Goal: Transaction & Acquisition: Purchase product/service

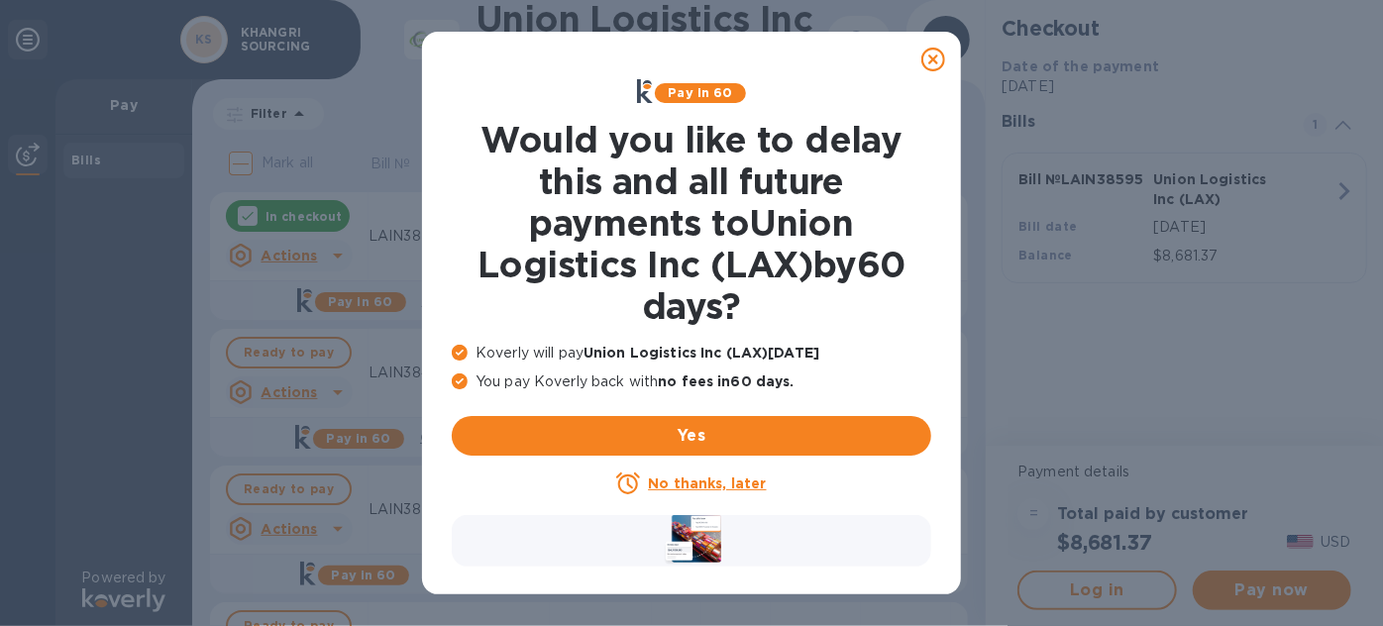
click at [705, 490] on u "No thanks, later" at bounding box center [707, 483] width 118 height 16
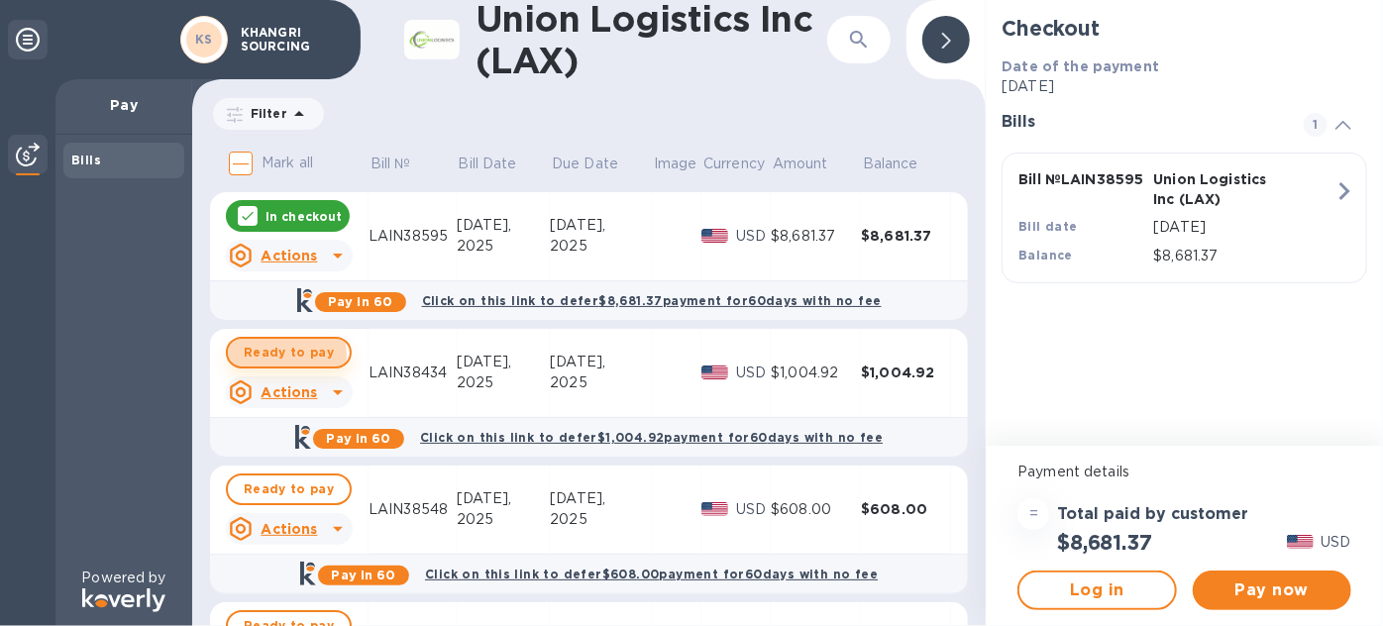
click at [269, 356] on span "Ready to pay" at bounding box center [289, 353] width 90 height 24
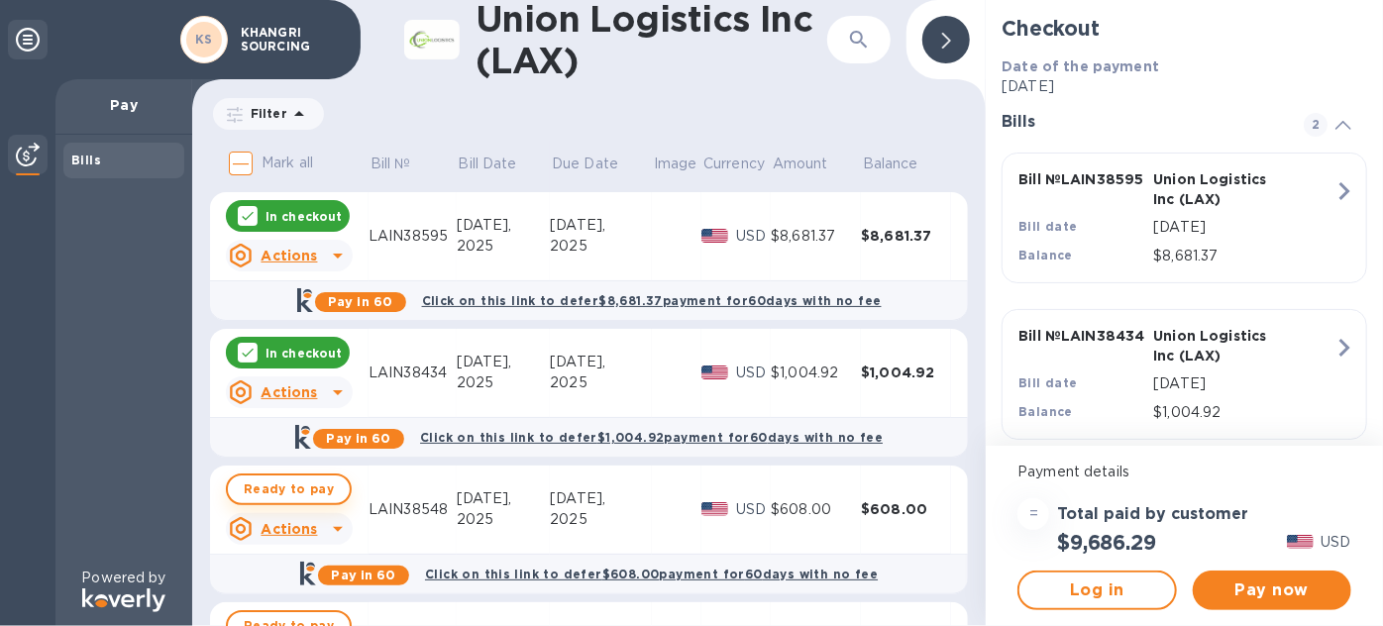
click at [274, 487] on span "Ready to pay" at bounding box center [289, 489] width 90 height 24
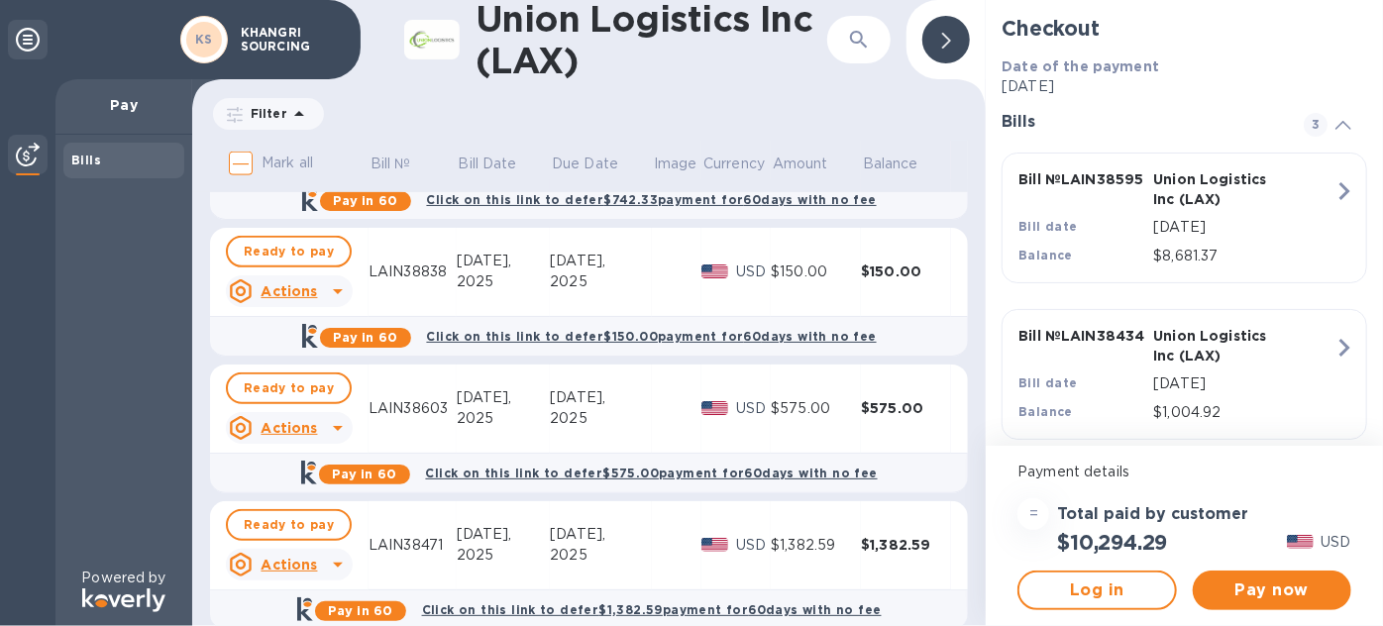
scroll to position [540, 0]
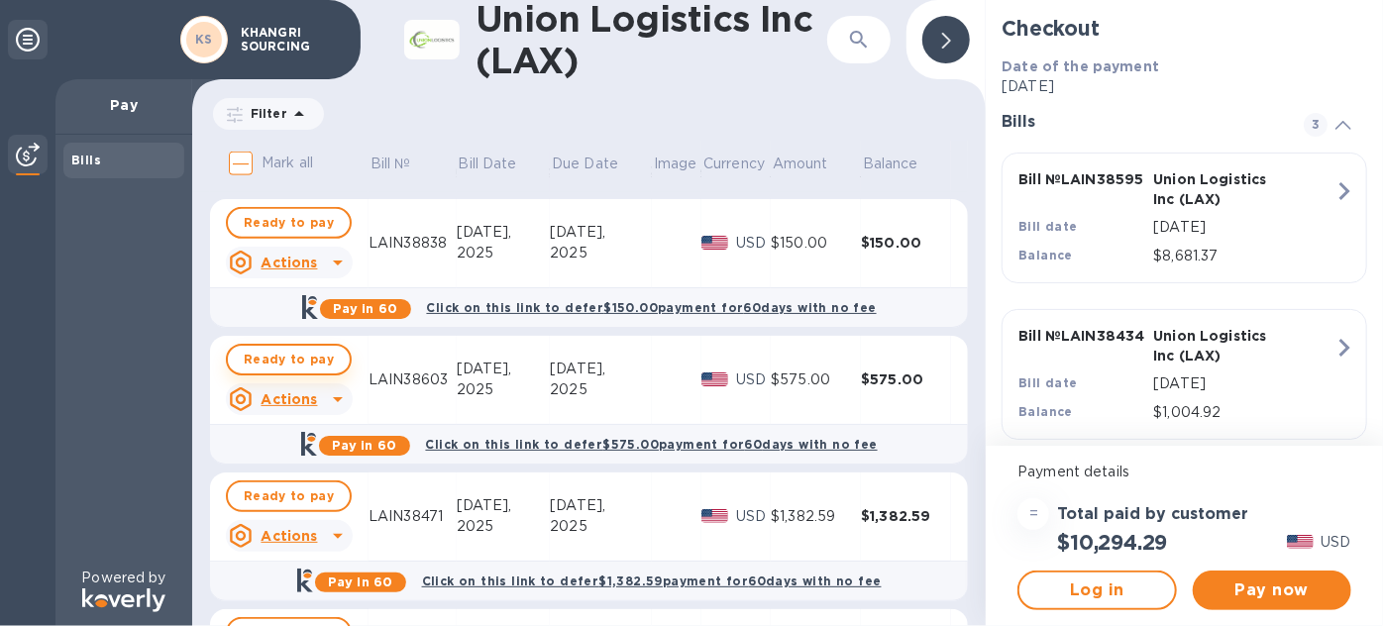
click at [313, 361] on span "Ready to pay" at bounding box center [289, 360] width 90 height 24
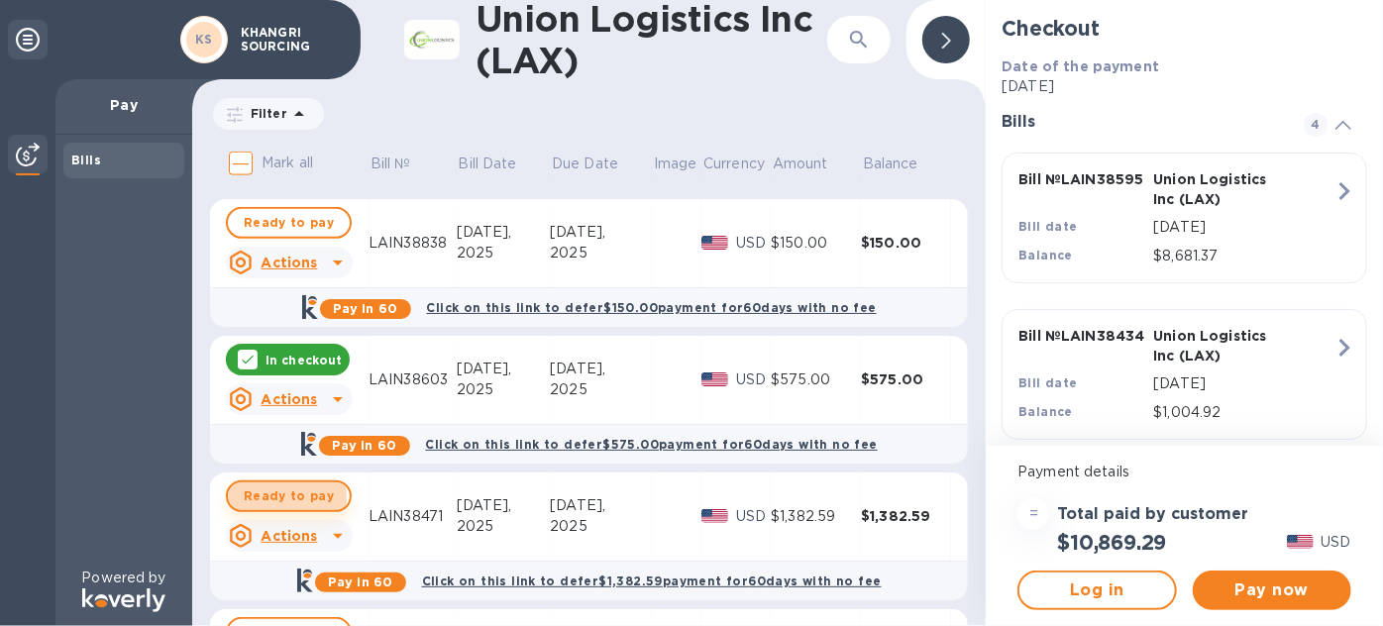
click at [284, 496] on span "Ready to pay" at bounding box center [289, 496] width 90 height 24
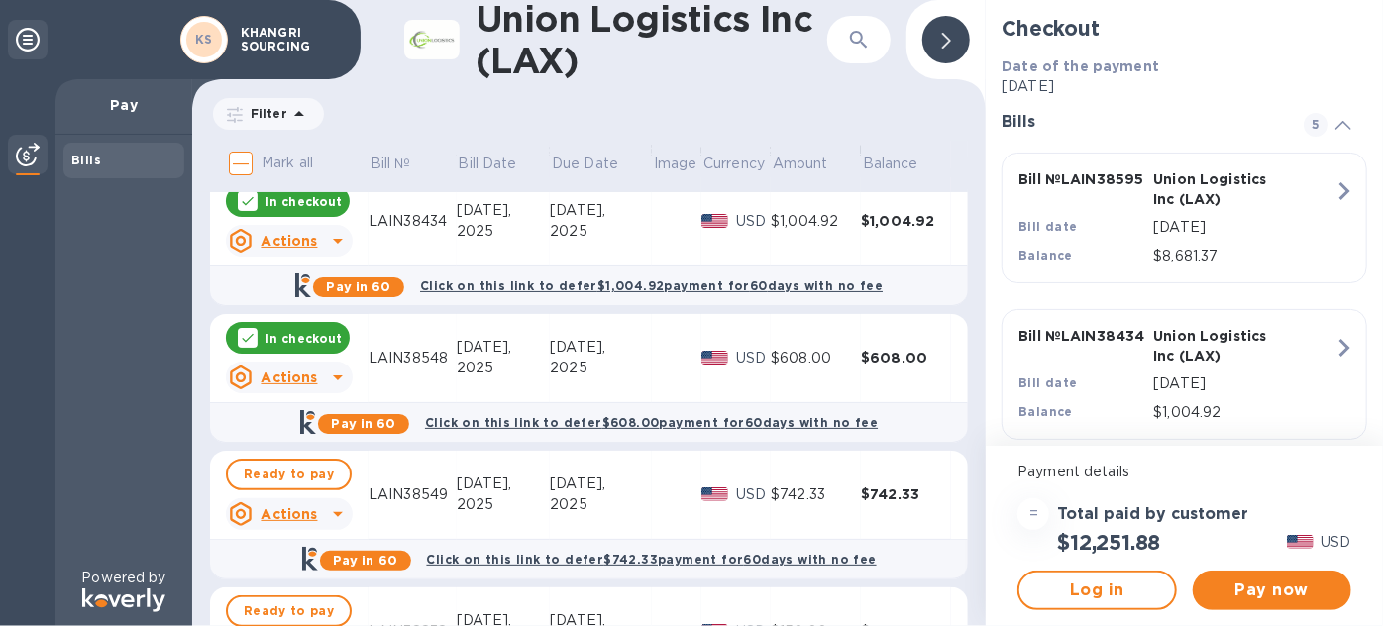
scroll to position [269, 0]
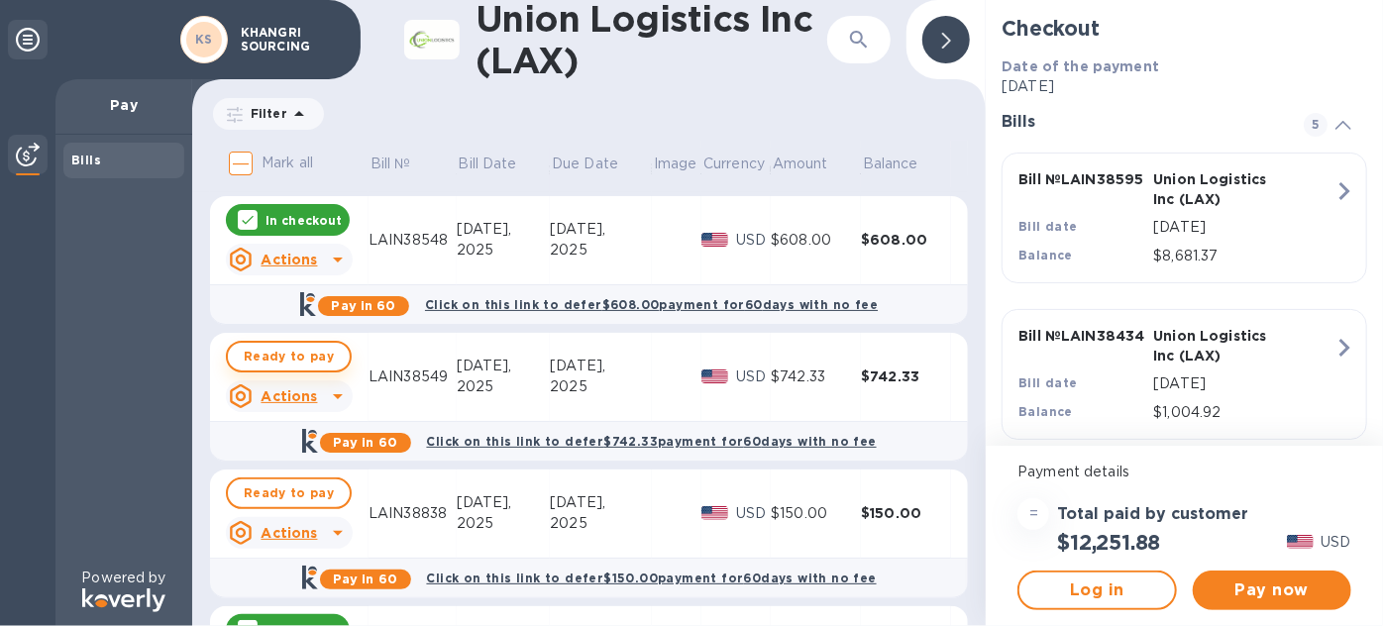
click at [317, 356] on span "Ready to pay" at bounding box center [289, 357] width 90 height 24
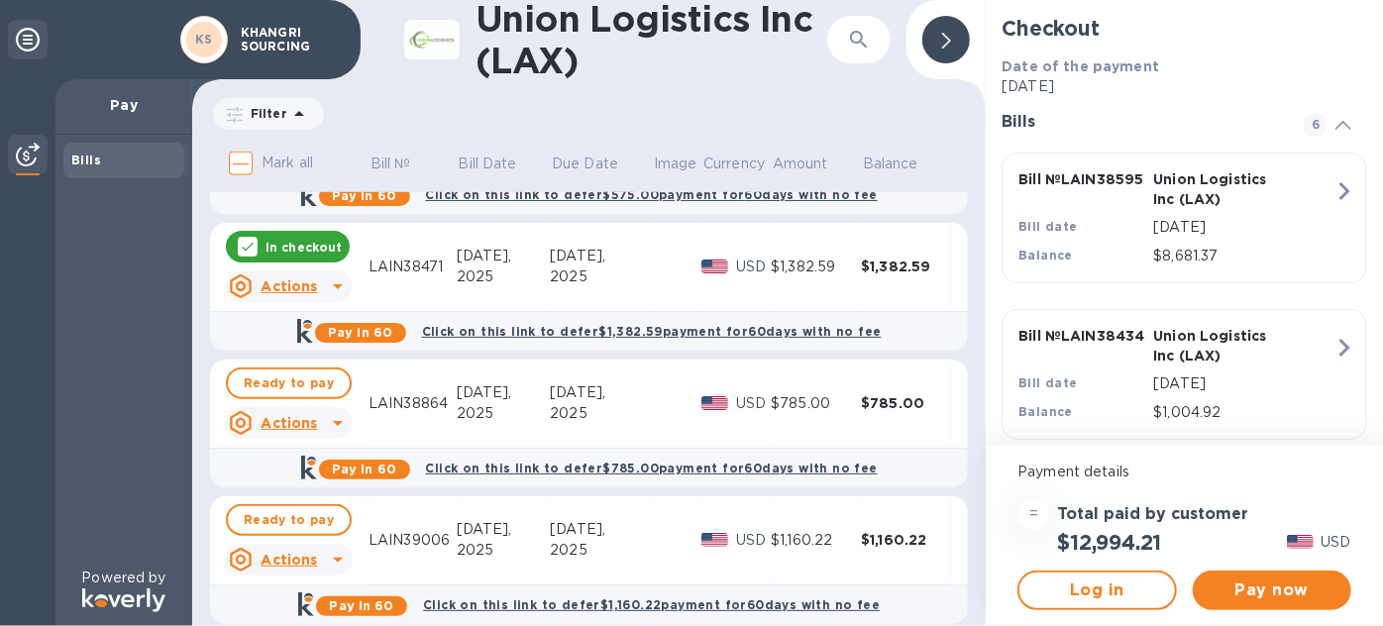
scroll to position [900, 0]
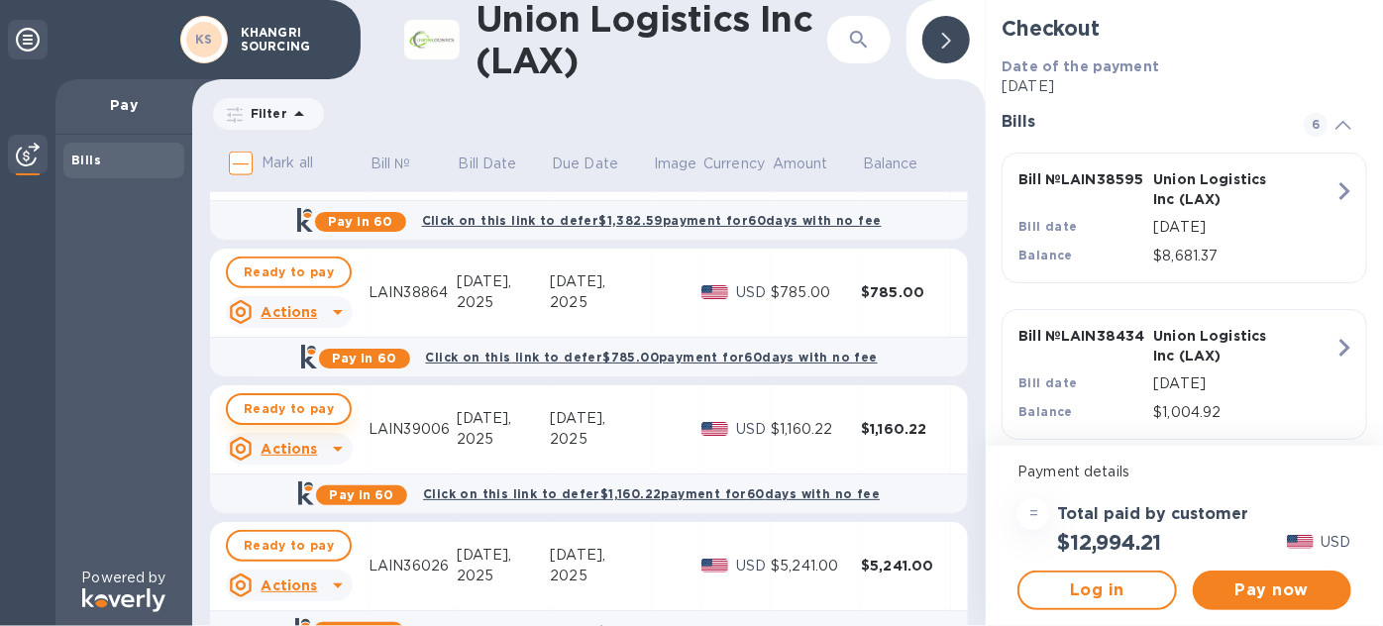
click at [287, 411] on span "Ready to pay" at bounding box center [289, 409] width 90 height 24
click at [288, 272] on span "Ready to pay" at bounding box center [289, 272] width 90 height 24
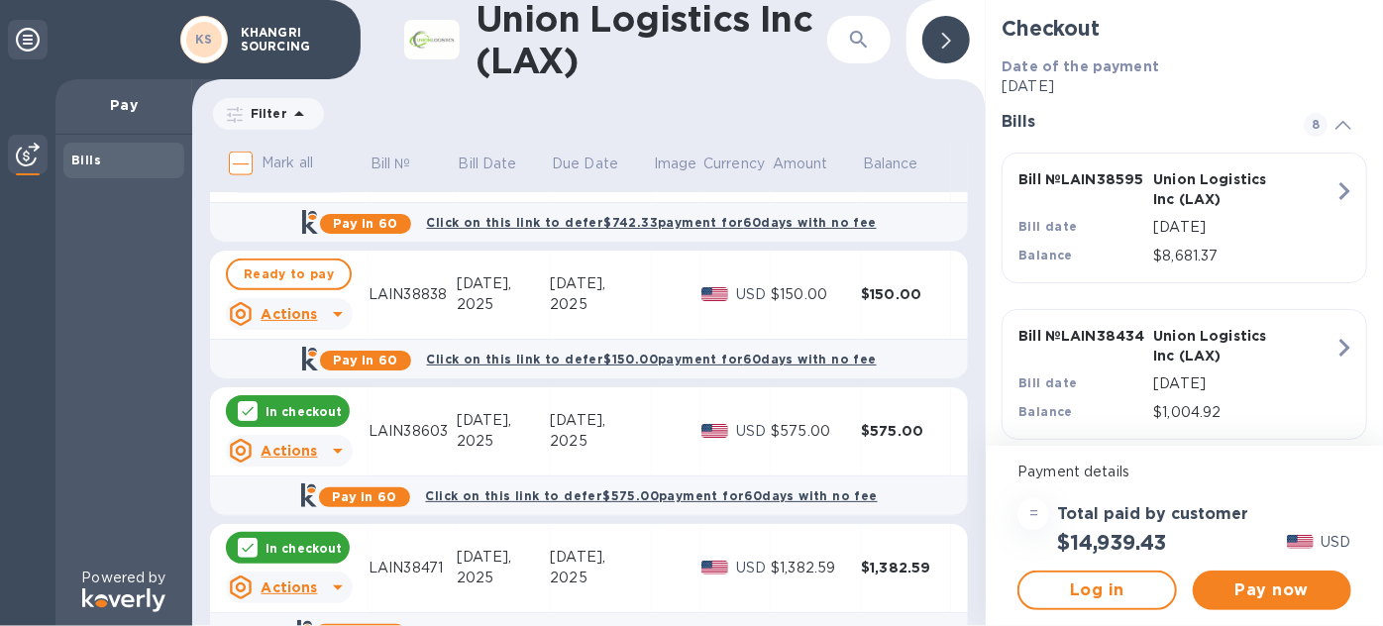
scroll to position [360, 0]
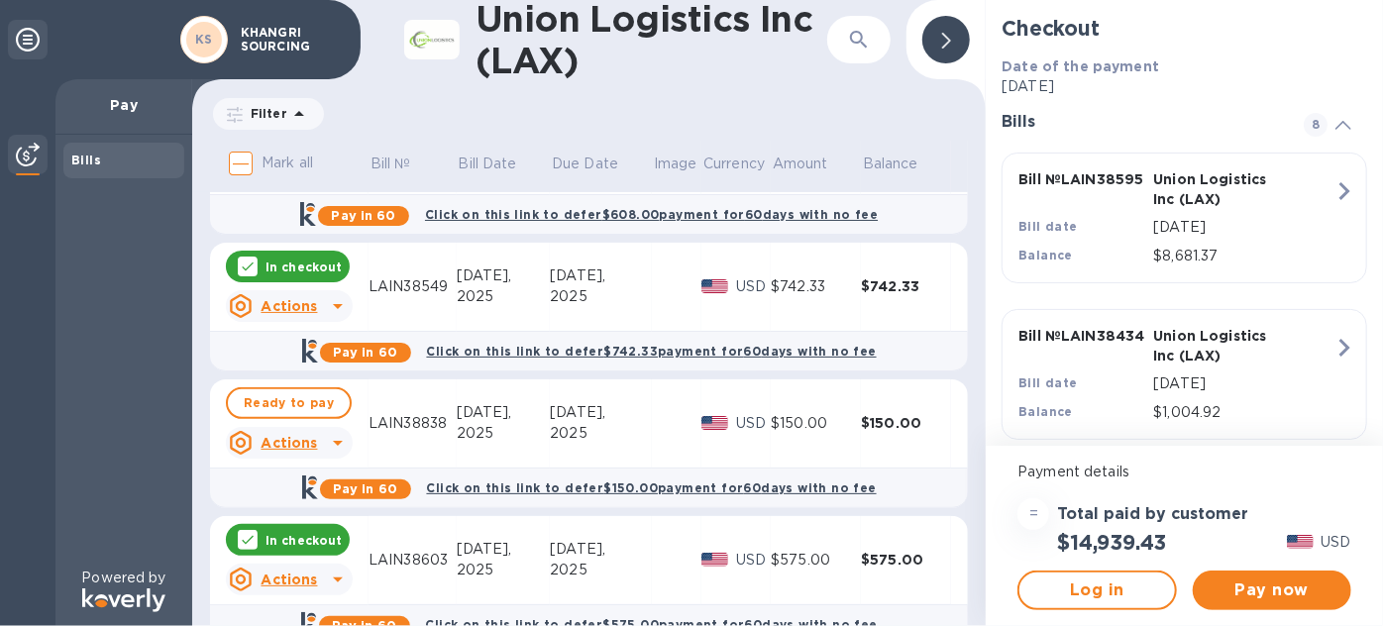
click at [301, 448] on u "Actions" at bounding box center [288, 443] width 56 height 16
click at [312, 530] on b "Open bill" at bounding box center [314, 523] width 66 height 16
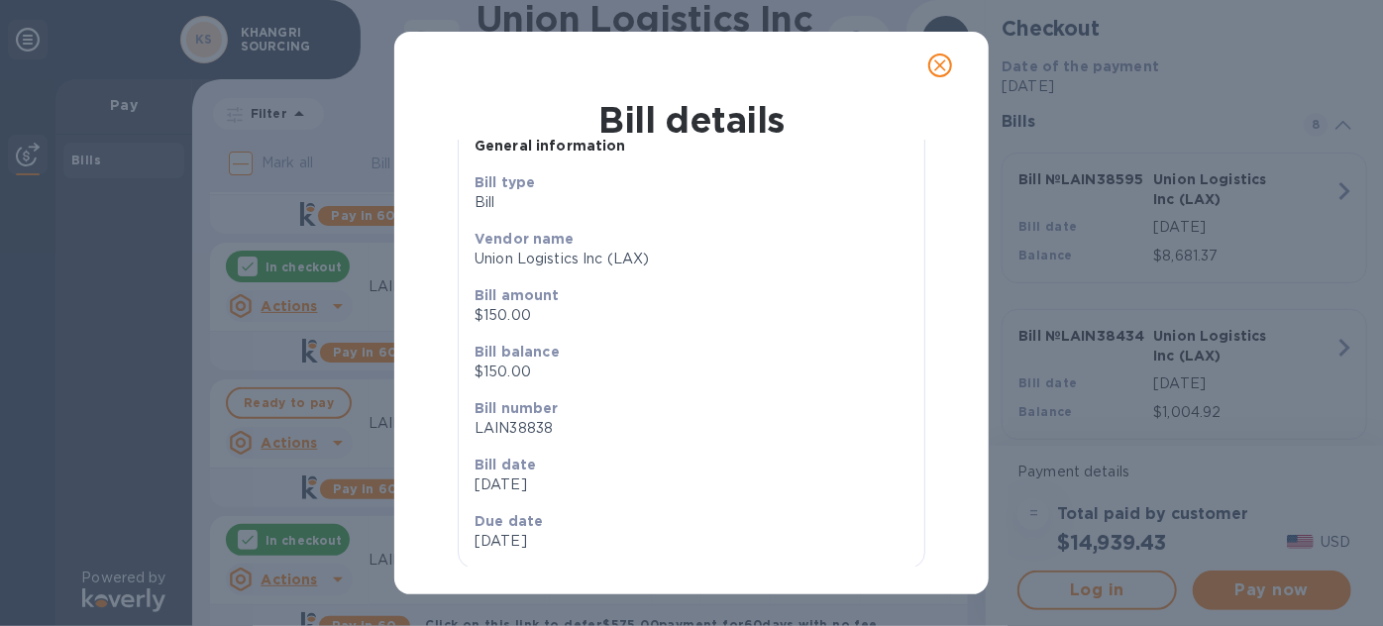
scroll to position [84, 0]
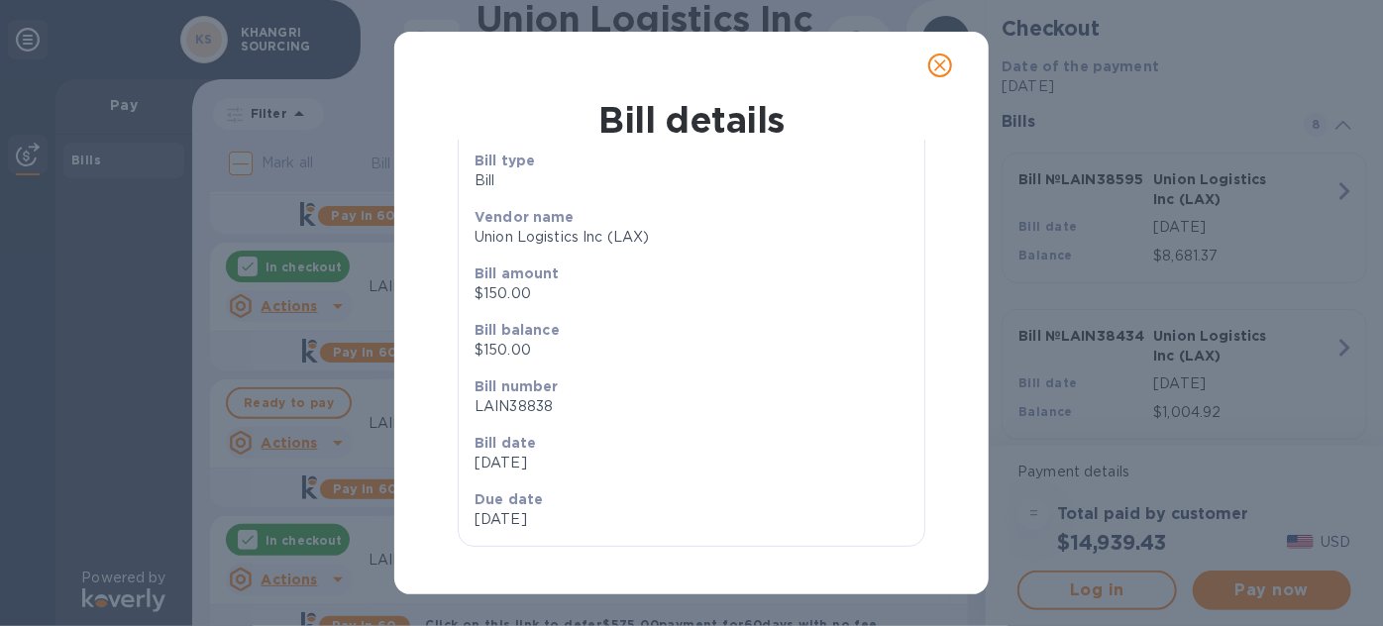
click at [937, 65] on icon "close" at bounding box center [940, 65] width 12 height 12
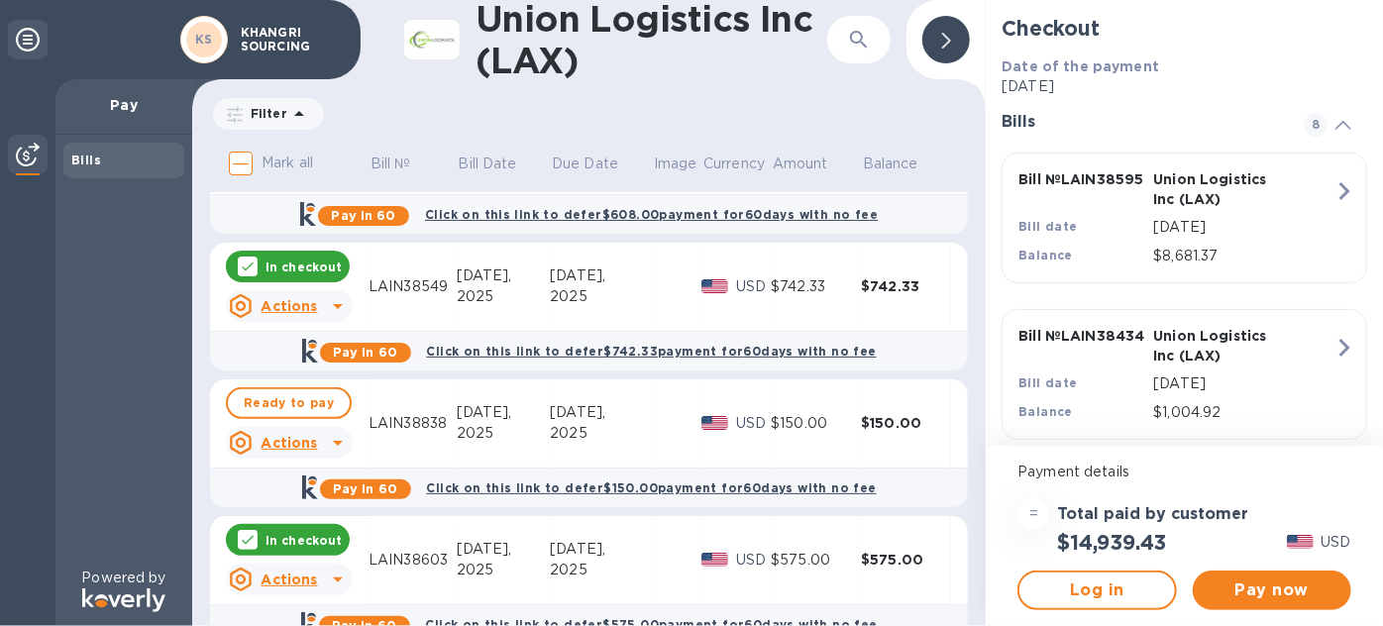
scroll to position [43, 0]
click at [399, 422] on div "LAIN38838" at bounding box center [412, 423] width 88 height 21
click at [1249, 588] on span "Pay now" at bounding box center [1271, 590] width 127 height 24
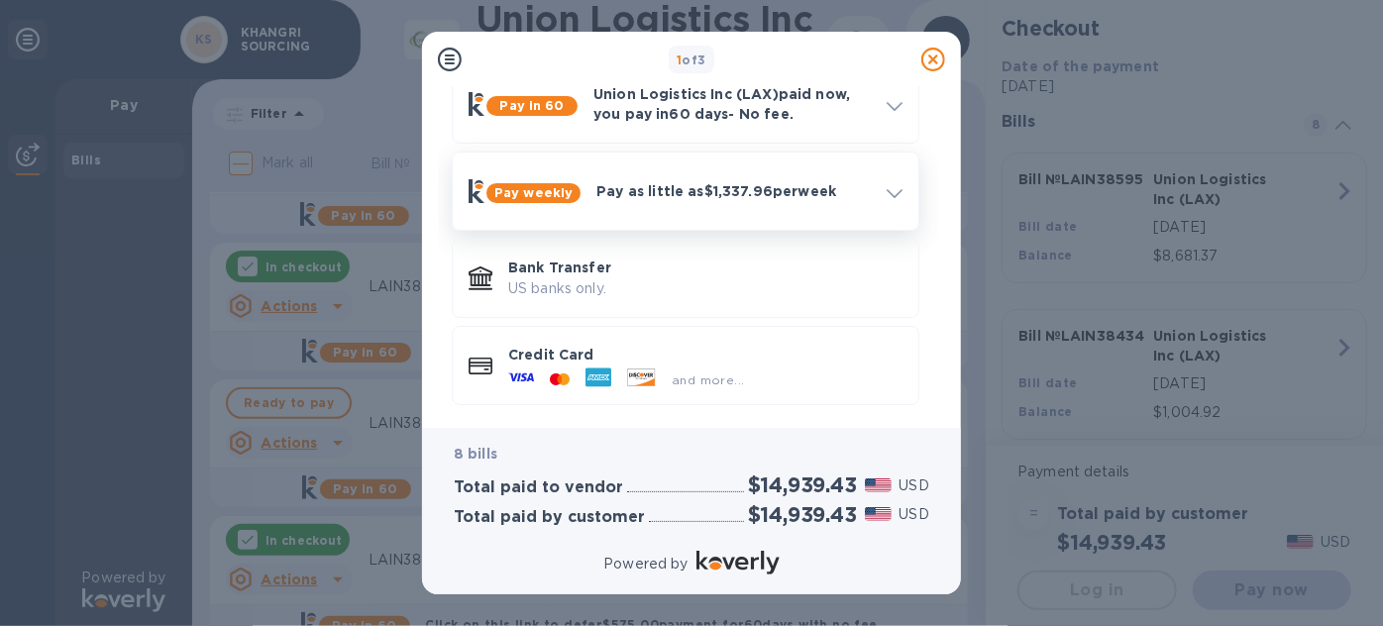
scroll to position [119, 0]
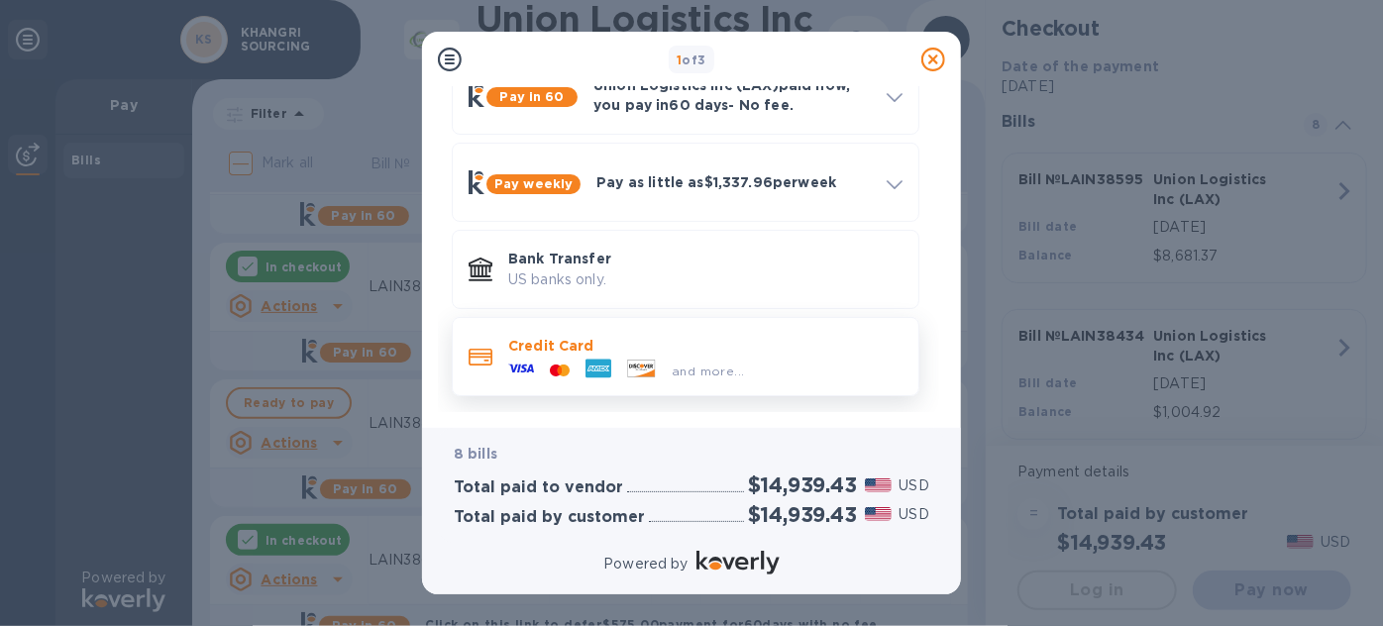
click at [630, 361] on icon at bounding box center [641, 368] width 27 height 17
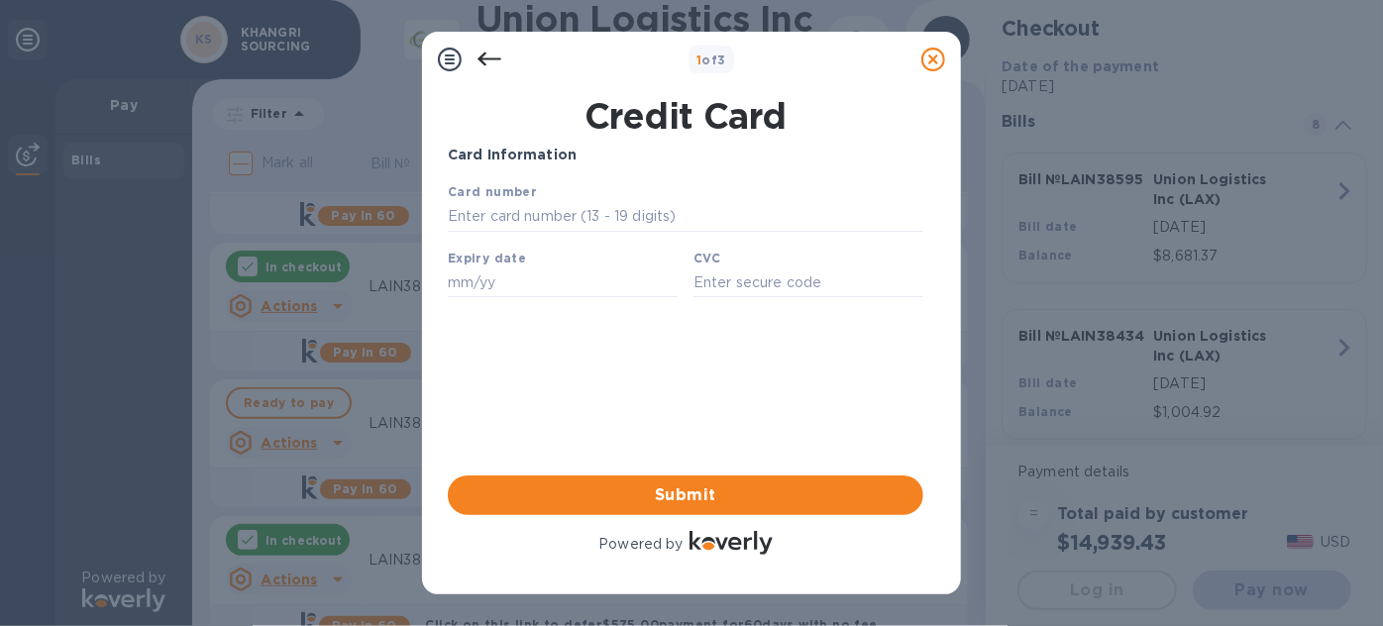
scroll to position [0, 0]
click at [687, 214] on input "text" at bounding box center [684, 216] width 475 height 30
click at [542, 217] on input "text" at bounding box center [684, 216] width 475 height 30
paste input "[CREDIT_CARD_NUMBER]"
type input "[CREDIT_CARD_NUMBER]"
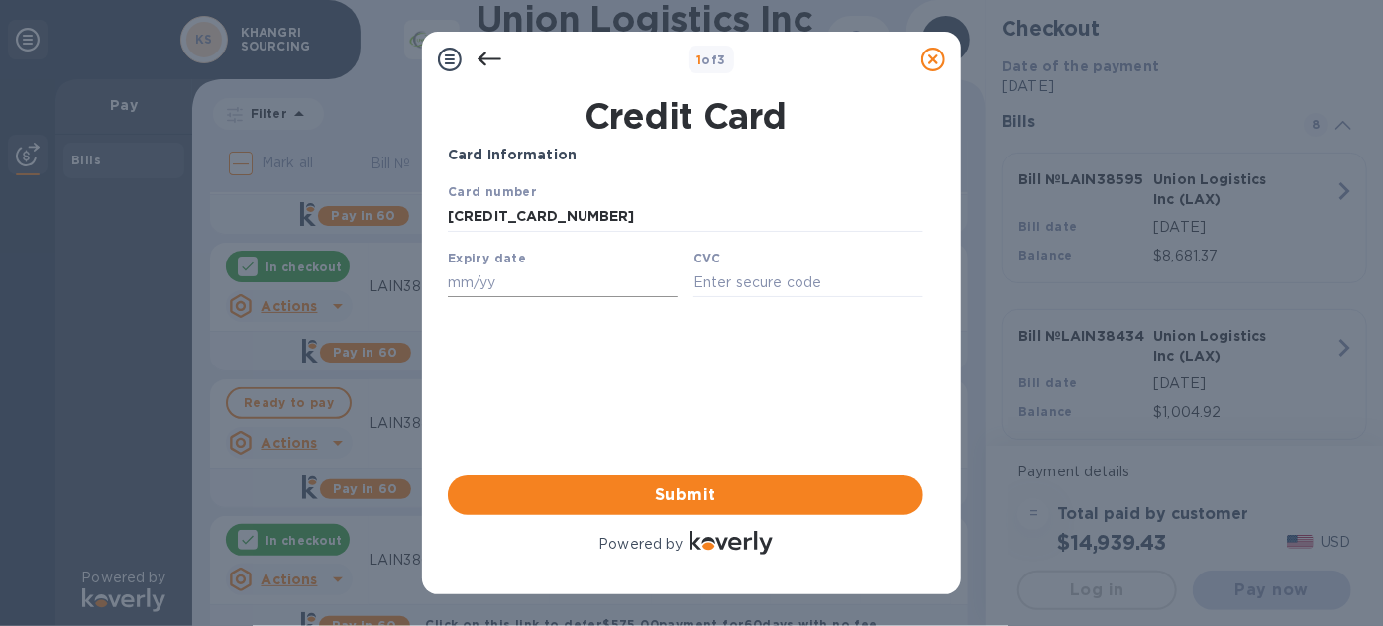
click at [465, 280] on input "text" at bounding box center [562, 281] width 230 height 30
click at [521, 279] on input "text" at bounding box center [562, 281] width 230 height 30
type input "02/27"
click at [724, 296] on input "text" at bounding box center [807, 281] width 230 height 30
type input "802"
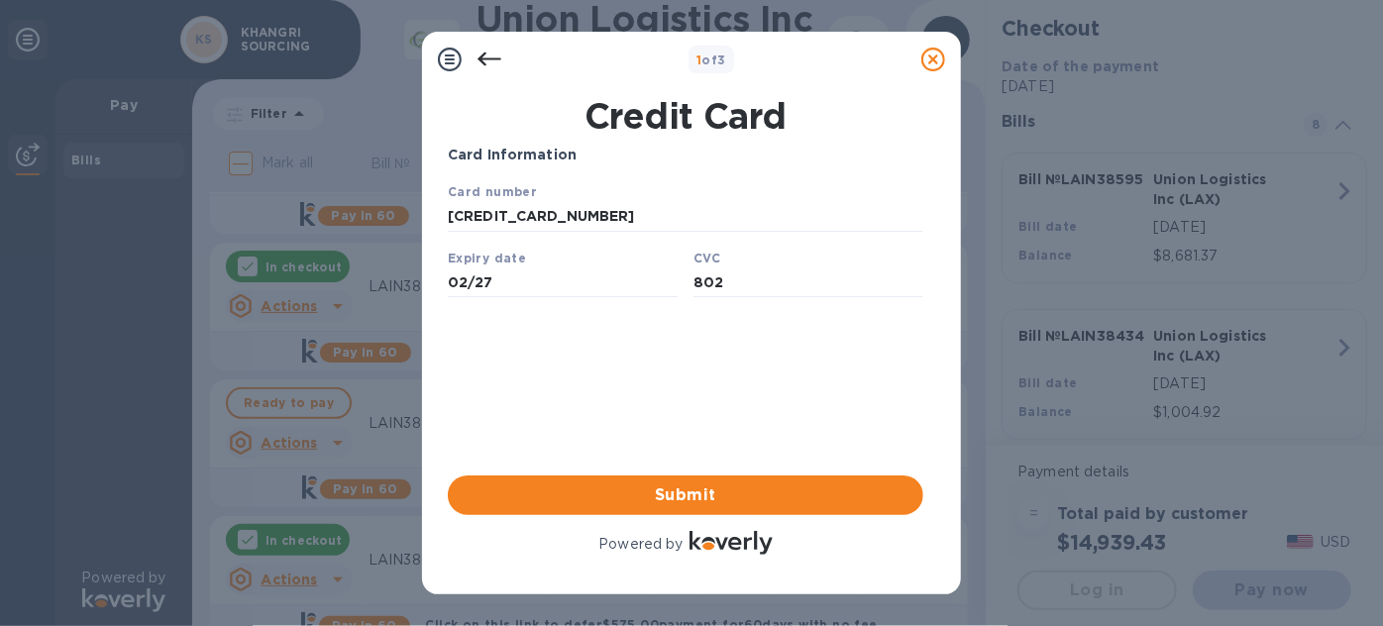
click at [623, 418] on div "Card Information Your browser does not support iframes Submit Powered by" at bounding box center [685, 352] width 475 height 414
click at [707, 490] on span "Submit" at bounding box center [686, 495] width 444 height 24
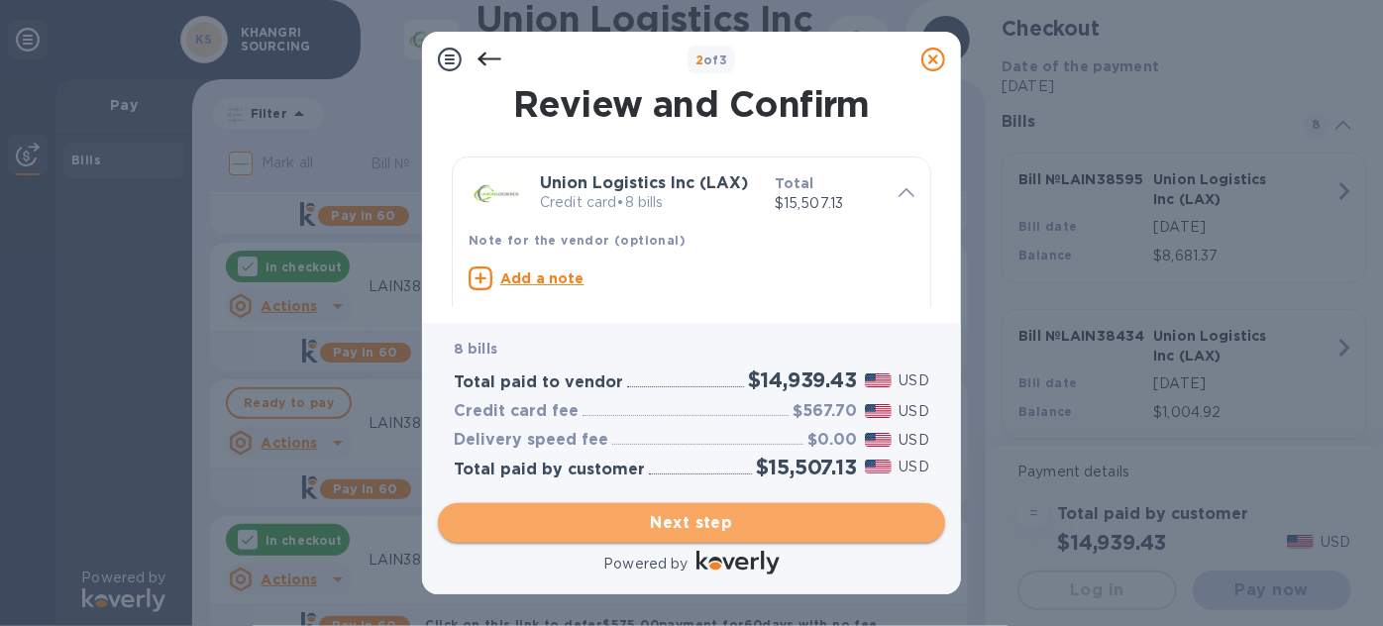
click at [707, 508] on button "Next step" at bounding box center [691, 523] width 507 height 40
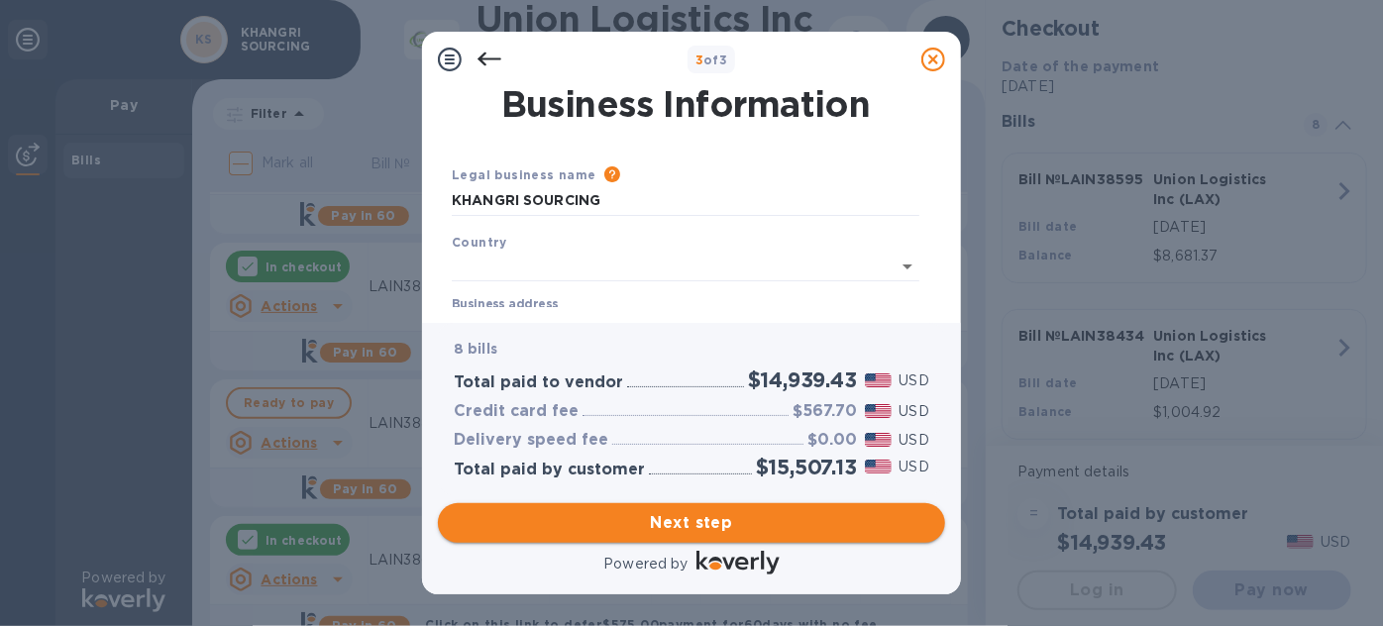
type input "[GEOGRAPHIC_DATA]"
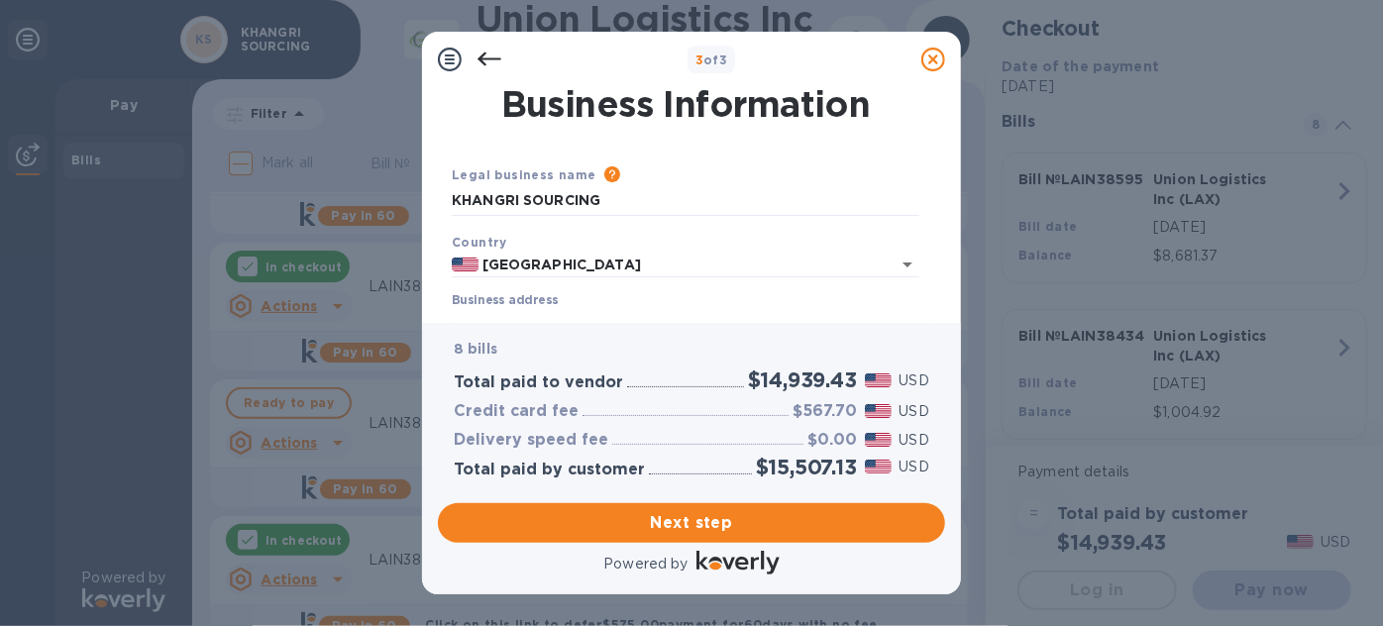
scroll to position [179, 0]
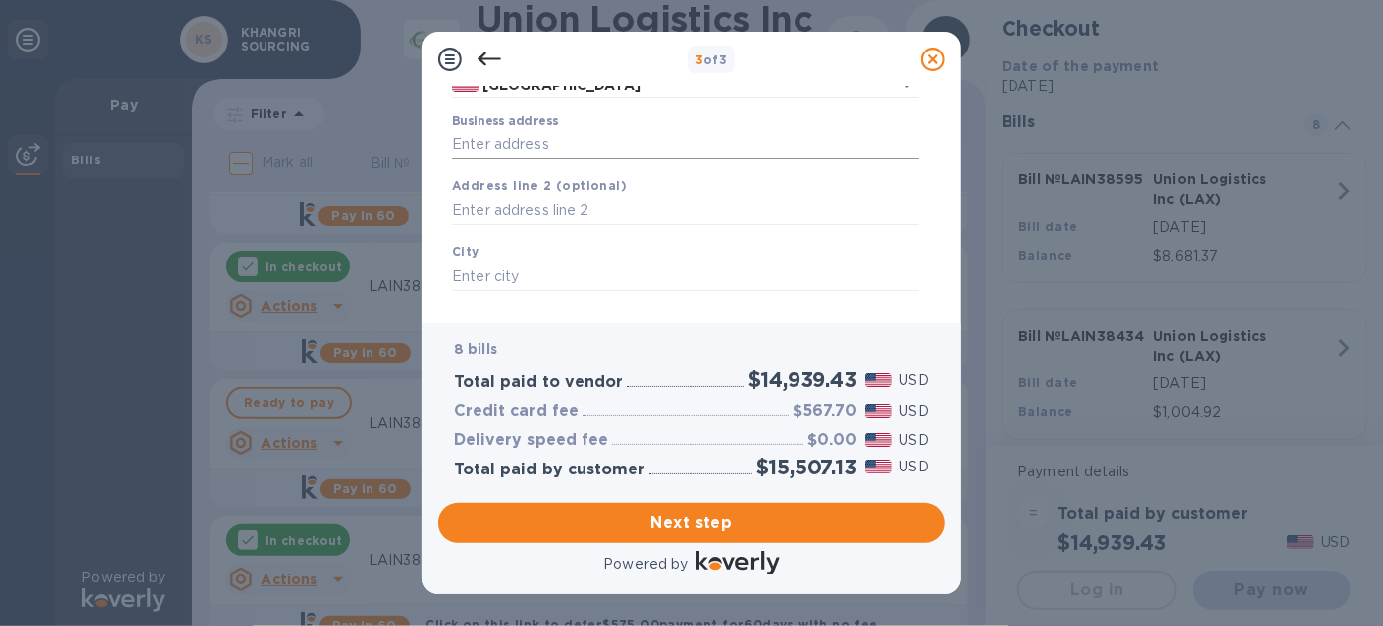
click at [610, 159] on input "Business address" at bounding box center [685, 145] width 467 height 30
type input "[STREET_ADDRESS]"
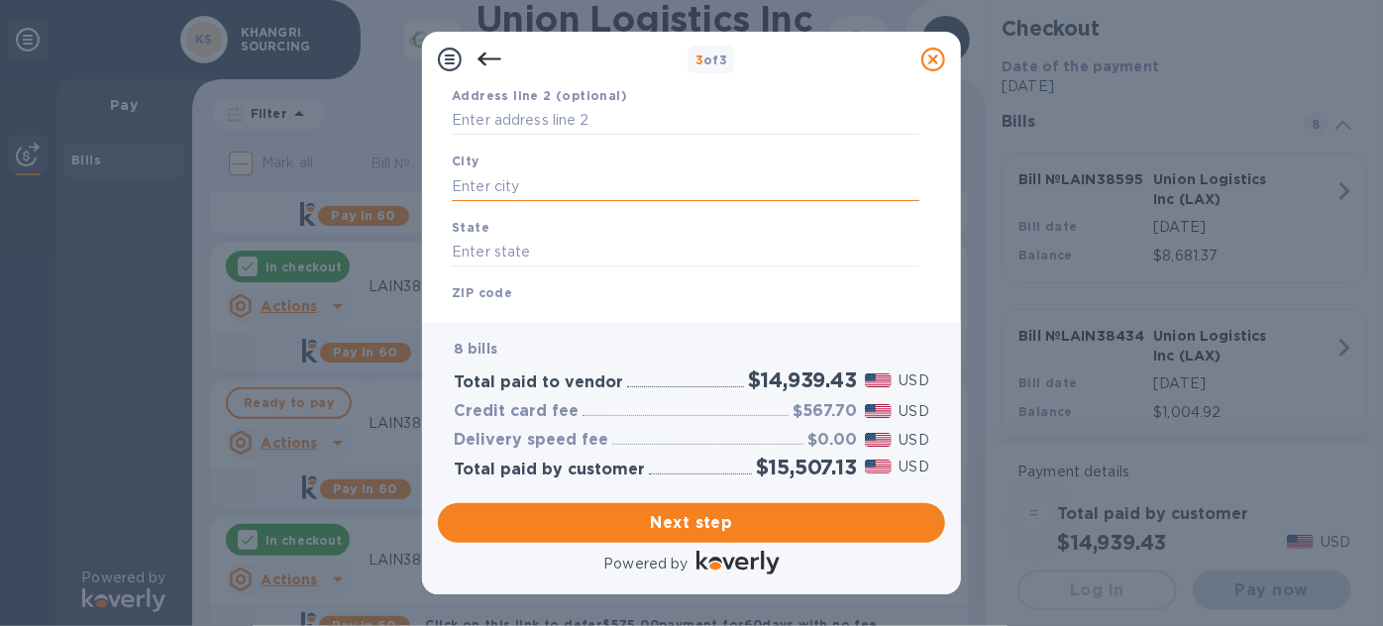
click at [551, 201] on input "text" at bounding box center [685, 186] width 467 height 30
type input "Bellevue"
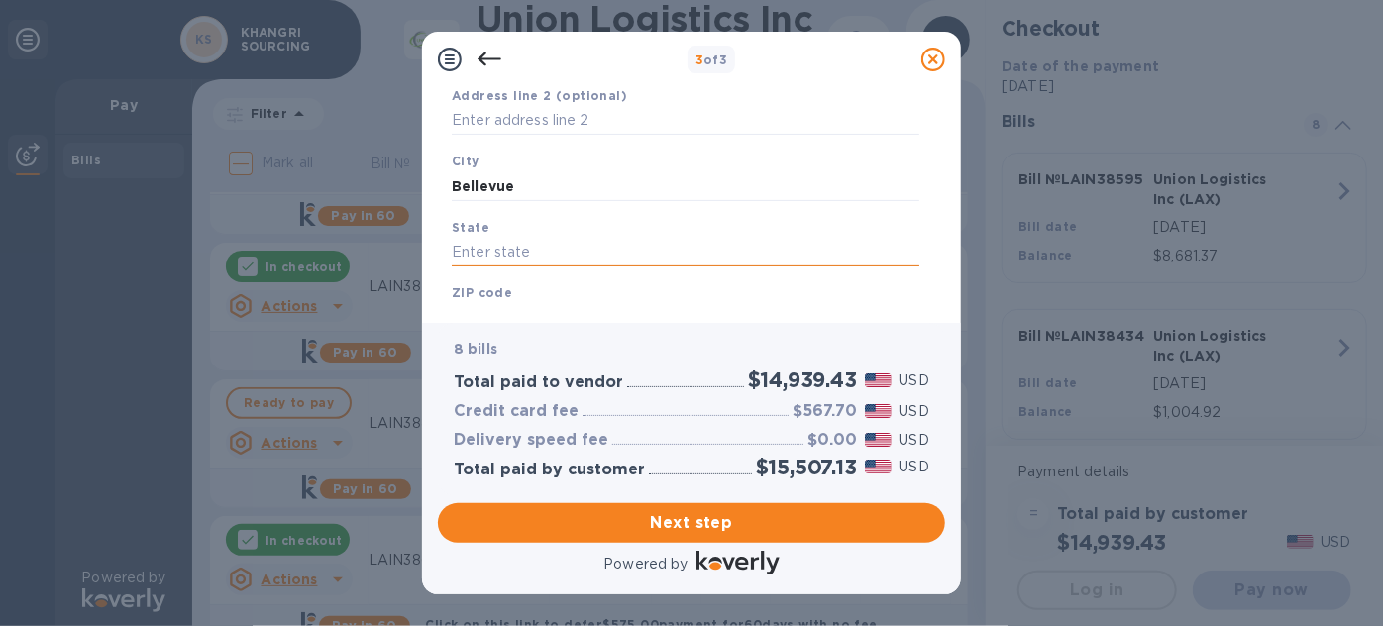
click at [551, 262] on input "text" at bounding box center [685, 253] width 467 height 30
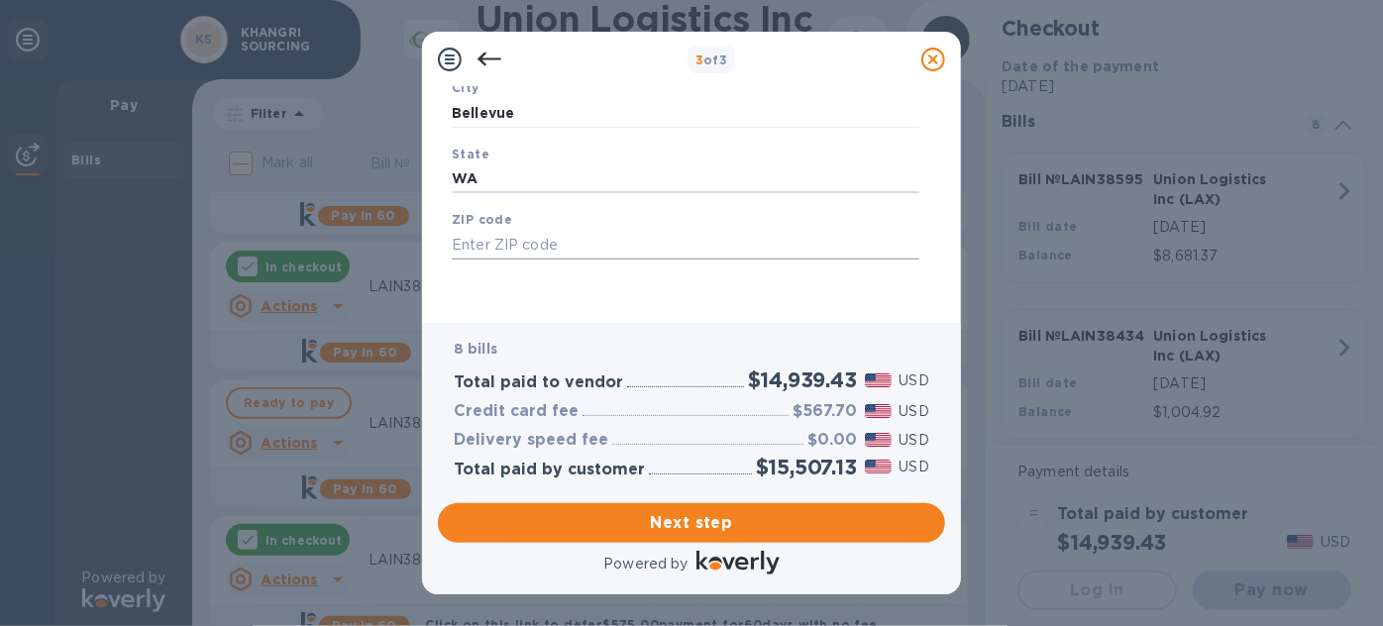
type input "WA"
click at [553, 245] on input "text" at bounding box center [685, 245] width 467 height 30
type input "98006"
click at [728, 525] on span "Next step" at bounding box center [691, 523] width 475 height 24
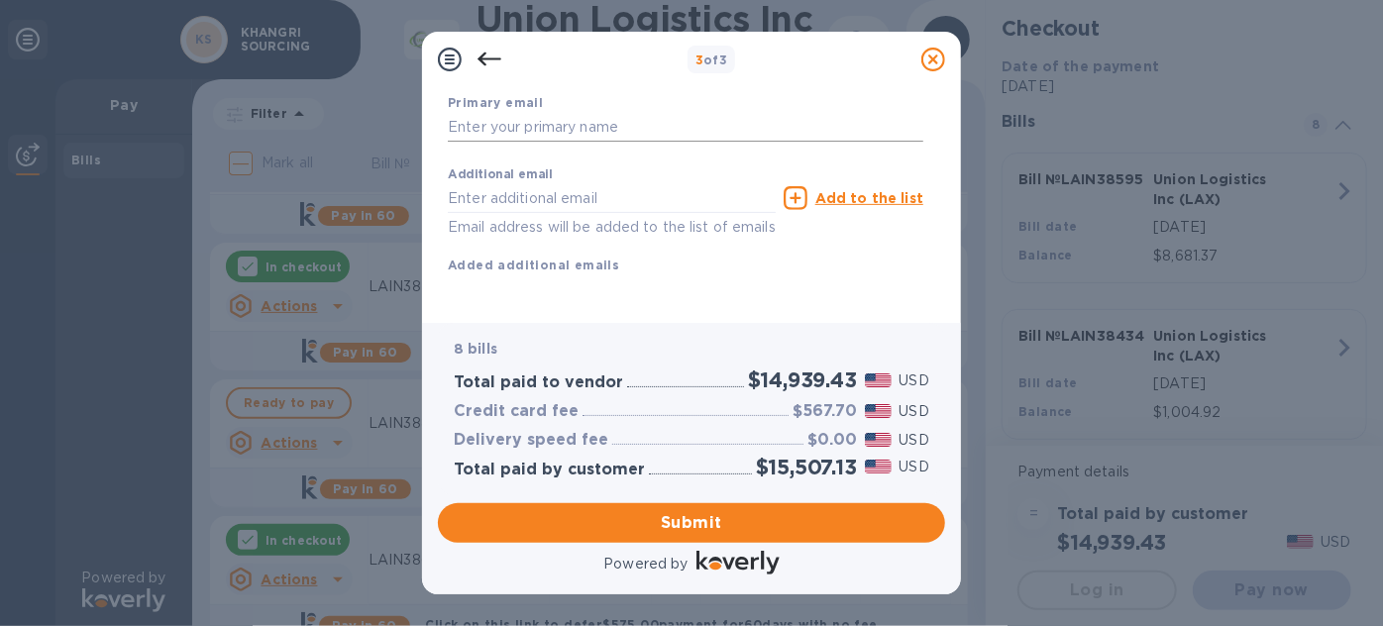
click at [606, 143] on input "text" at bounding box center [685, 128] width 475 height 30
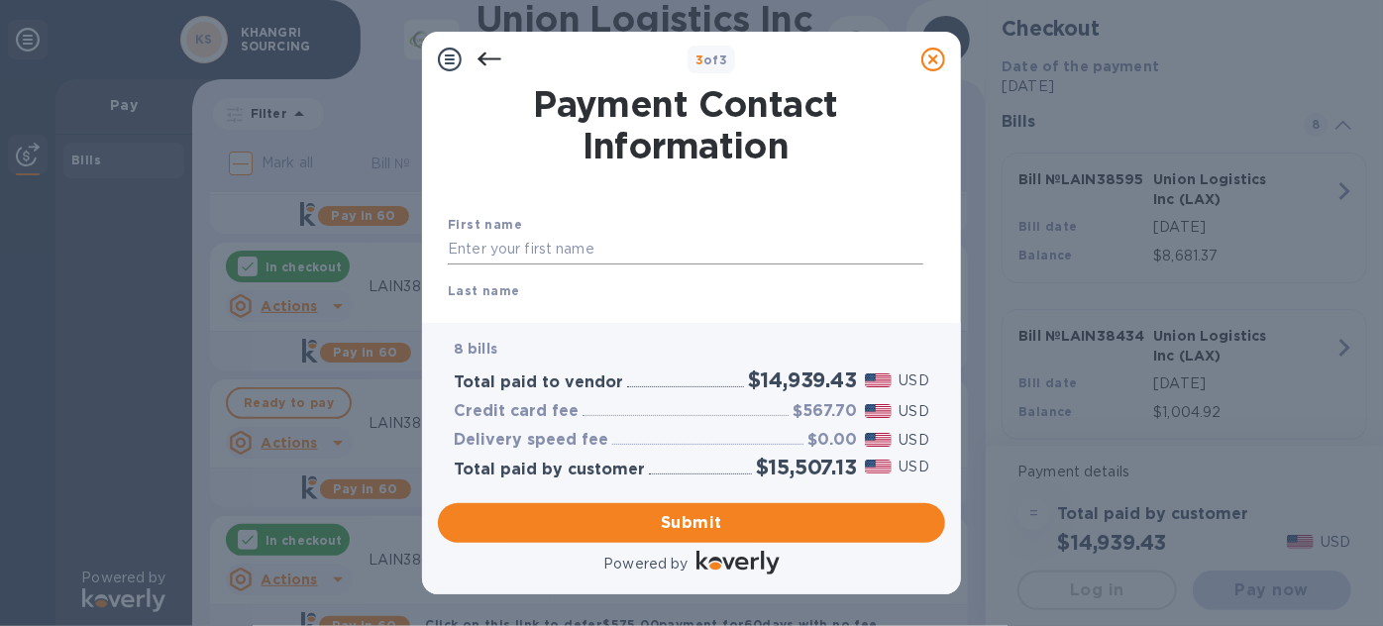
type input "[PERSON_NAME][EMAIL_ADDRESS][DOMAIN_NAME]"
click at [587, 254] on input "text" at bounding box center [685, 250] width 475 height 30
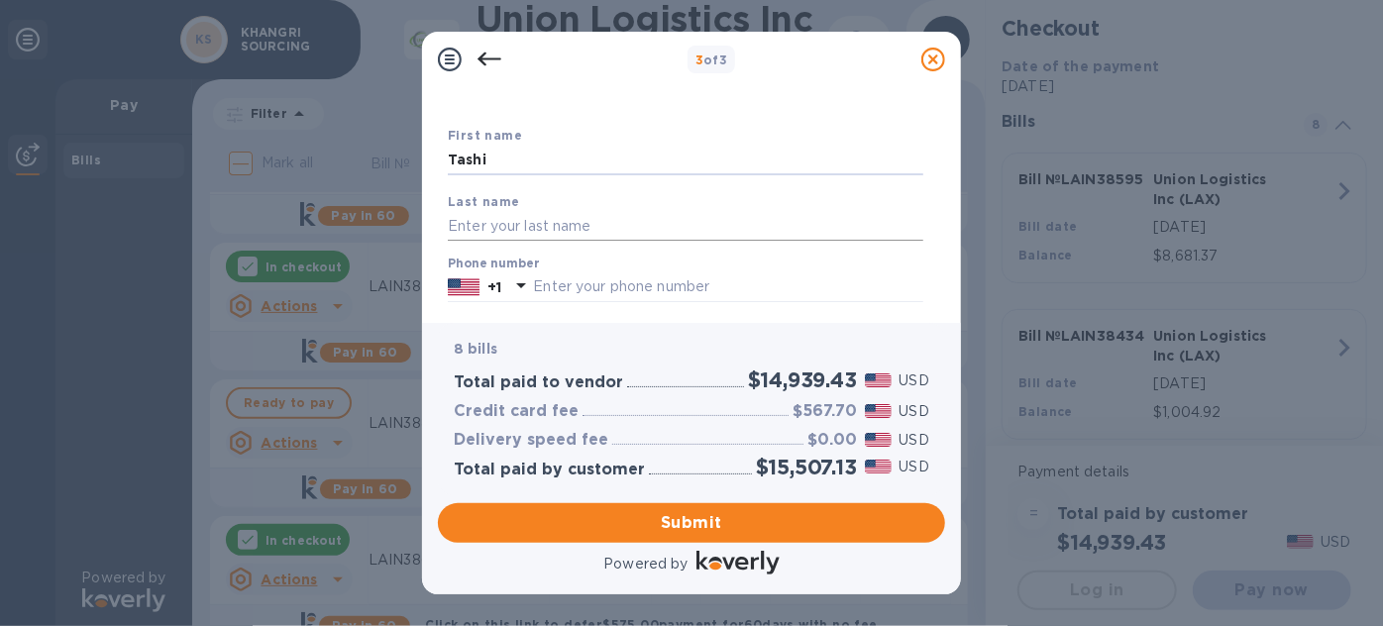
type input "Tashi"
click at [555, 237] on input "text" at bounding box center [685, 226] width 475 height 30
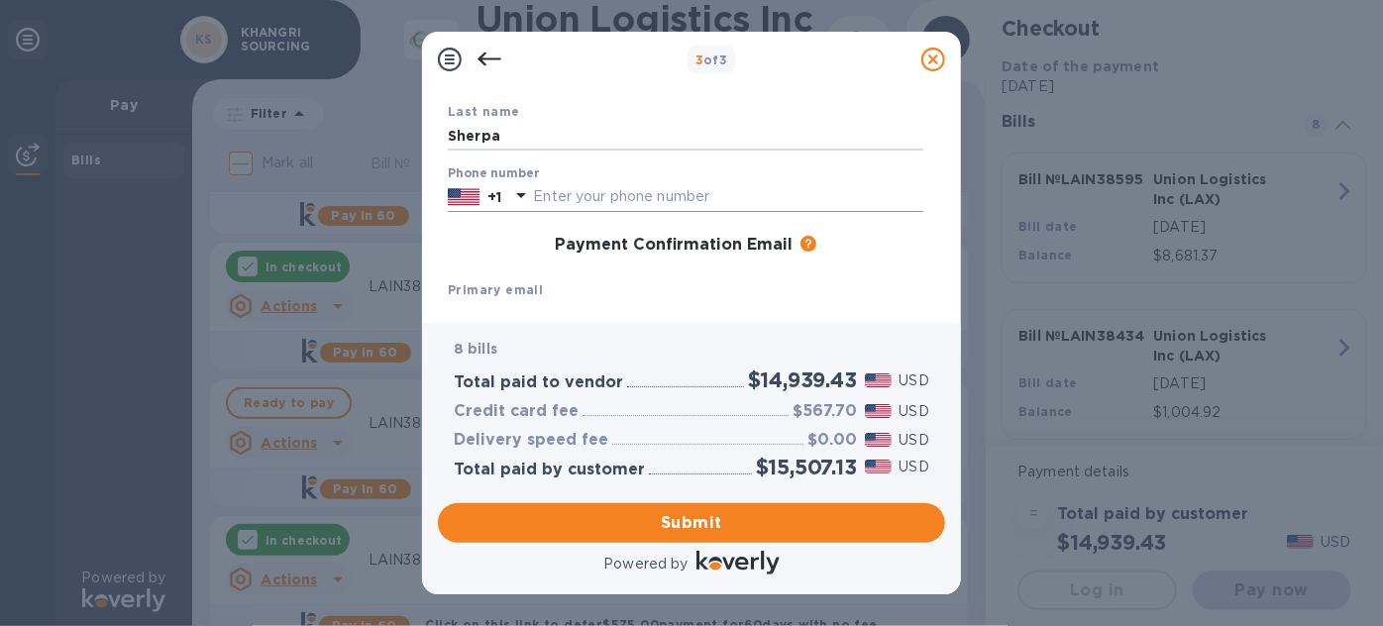
scroll to position [179, 0]
type input "Sherpa"
click at [599, 210] on input "text" at bounding box center [728, 197] width 390 height 30
click at [643, 201] on input "4252510760" at bounding box center [728, 197] width 390 height 30
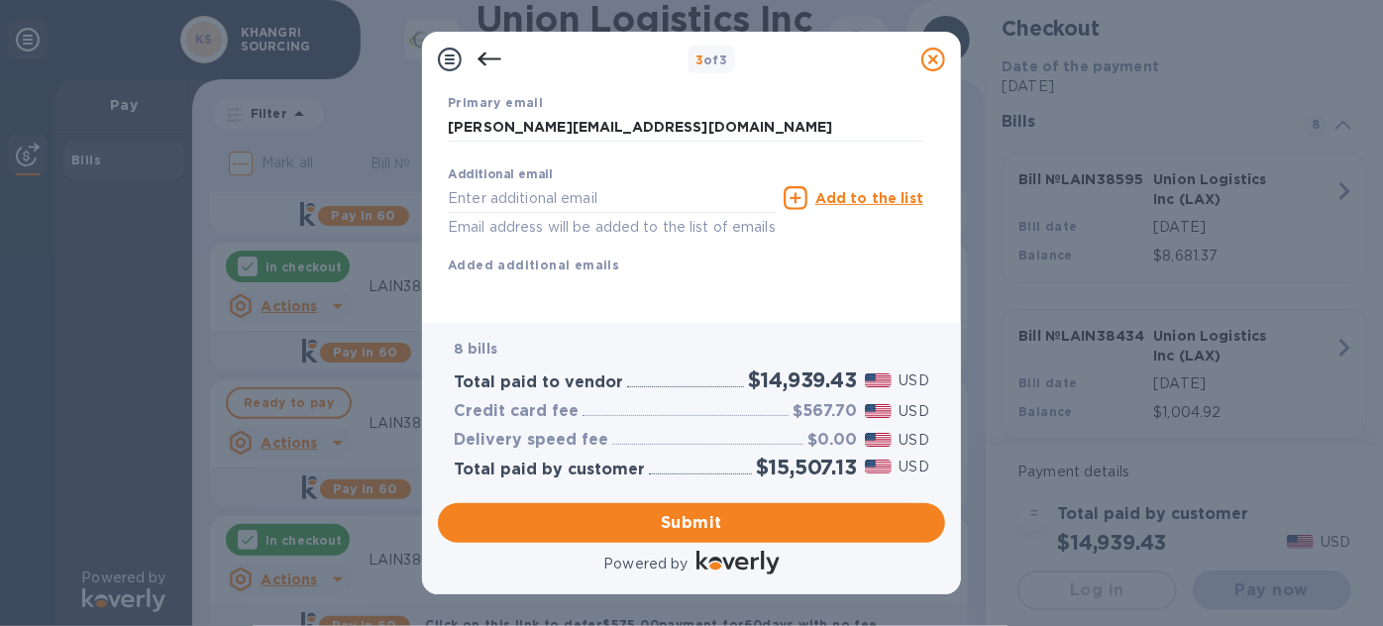
scroll to position [417, 0]
type input "4256475406"
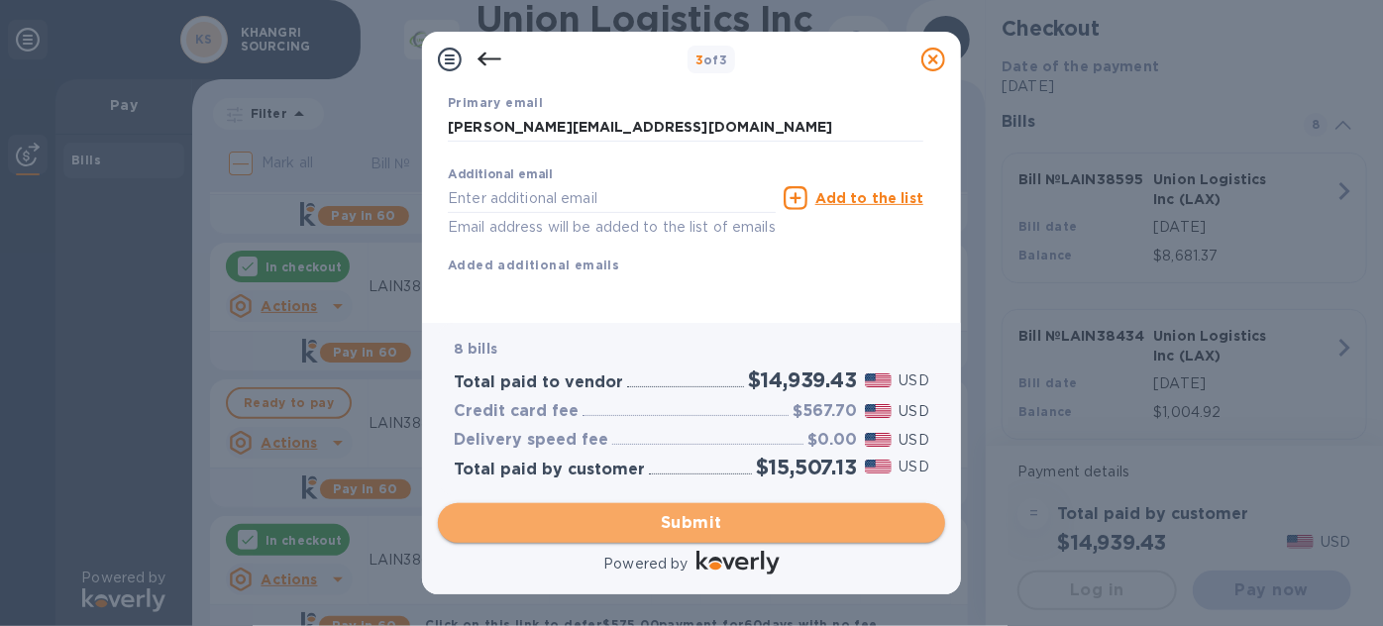
click at [719, 517] on span "Submit" at bounding box center [691, 523] width 475 height 24
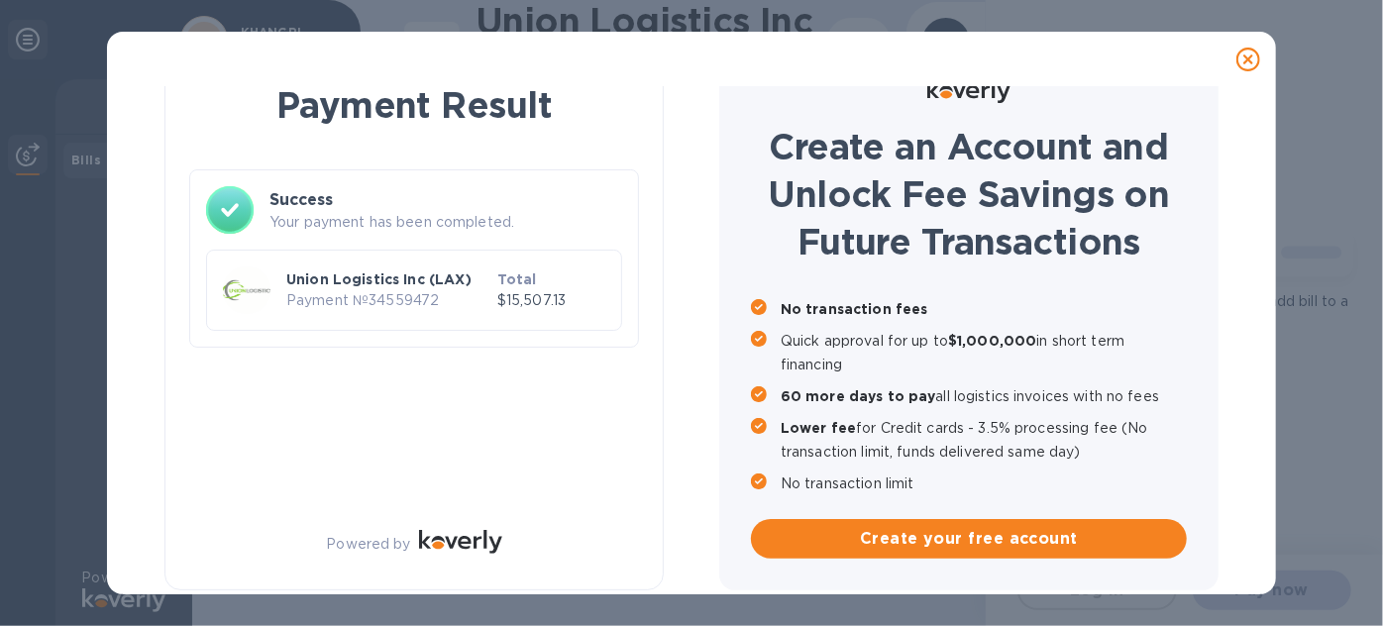
scroll to position [0, 0]
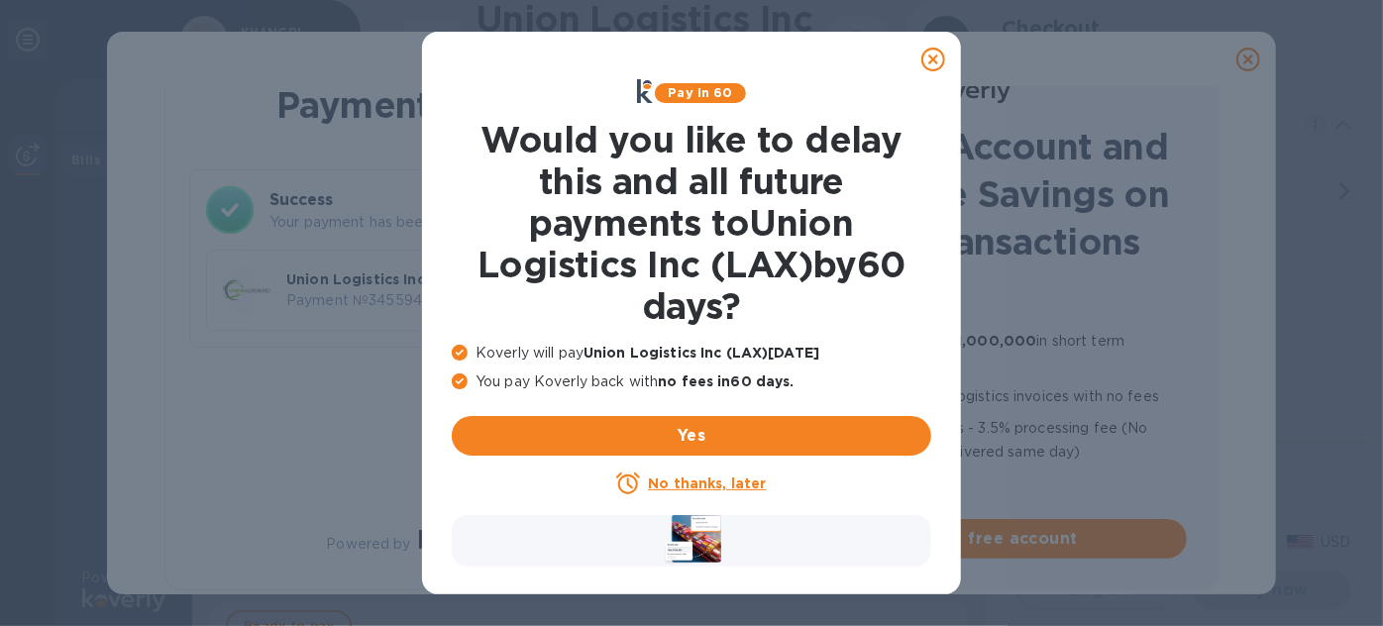
click at [741, 485] on u "No thanks, later" at bounding box center [707, 483] width 118 height 16
